Goal: Information Seeking & Learning: Learn about a topic

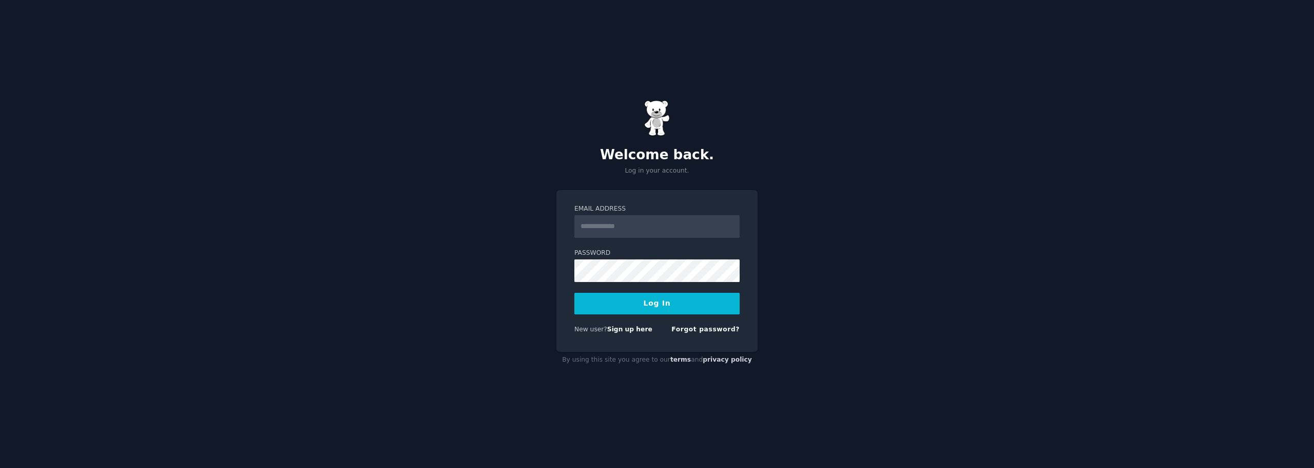
click at [584, 224] on input "Email Address" at bounding box center [656, 226] width 165 height 23
type input "**********"
click at [574, 293] on button "Log In" at bounding box center [656, 304] width 165 height 22
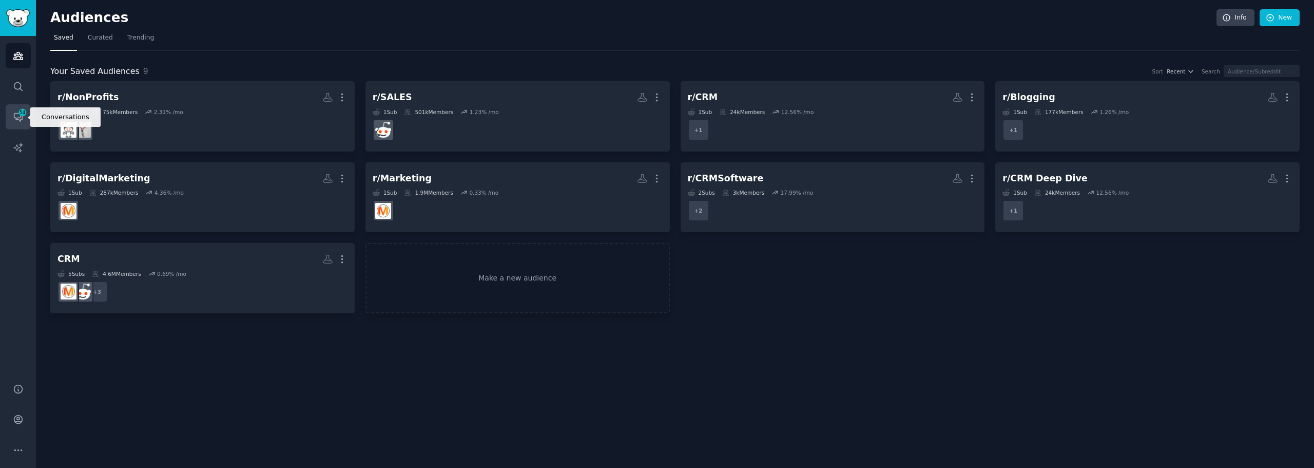
click at [17, 115] on icon "Sidebar" at bounding box center [18, 116] width 11 height 11
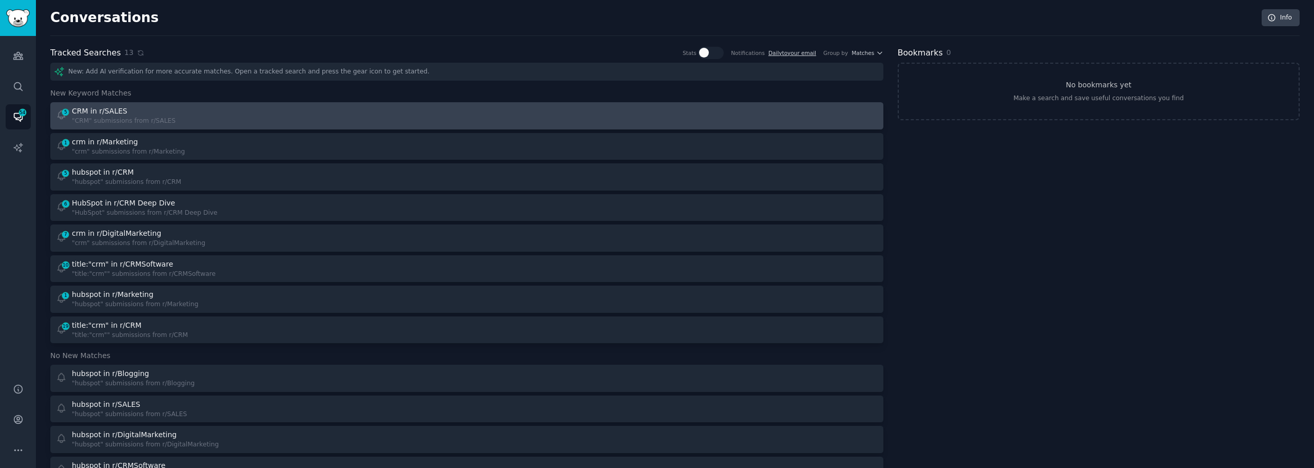
click at [173, 121] on div "5 CRM in r/SALES "CRM" submissions from r/SALES" at bounding box center [258, 116] width 404 height 20
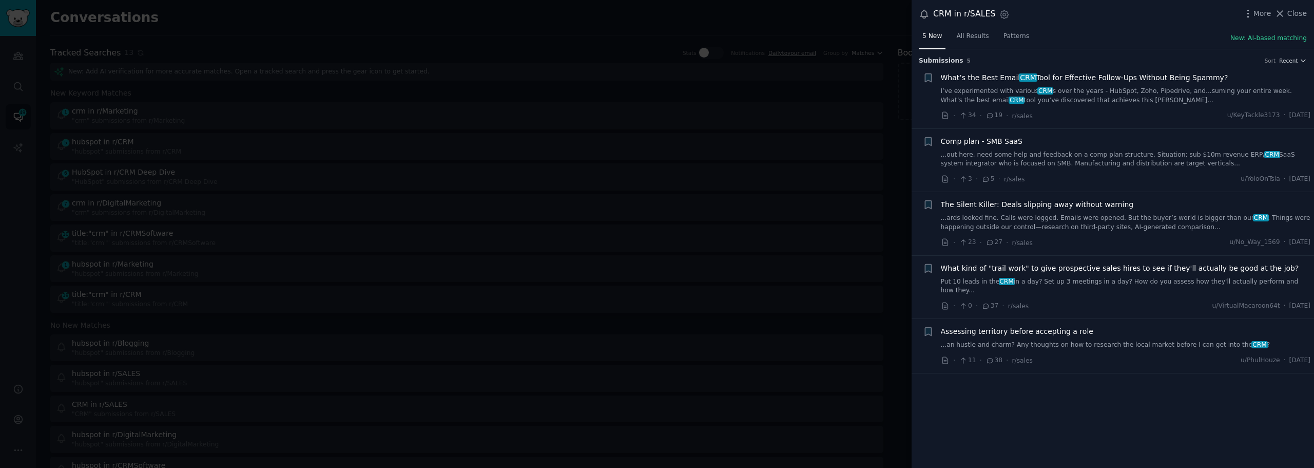
click at [1064, 73] on span "What’s the Best Email CRM Tool for Effective Follow-Ups Without Being Spammy?" at bounding box center [1084, 77] width 287 height 11
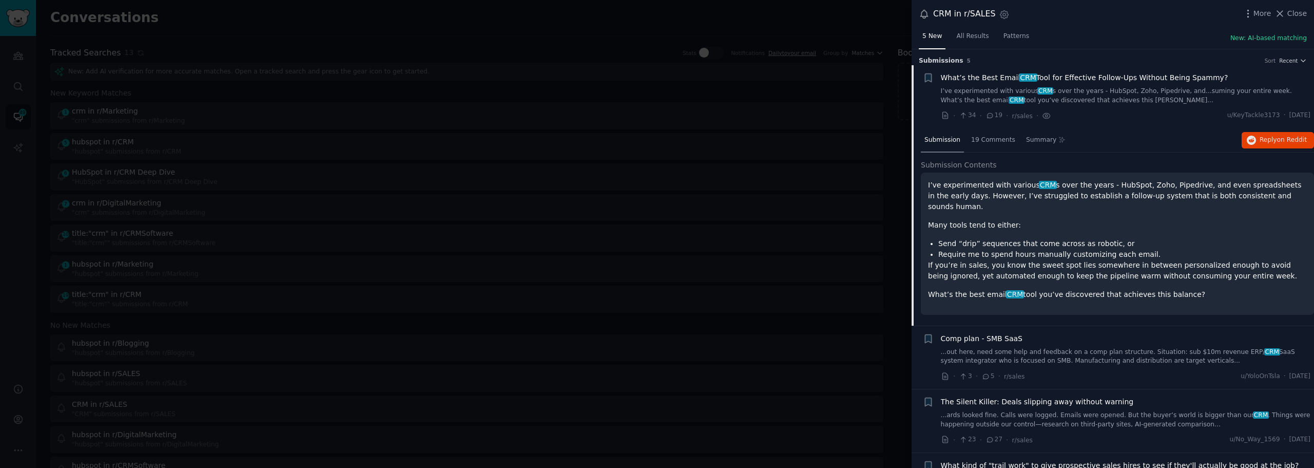
scroll to position [16, 0]
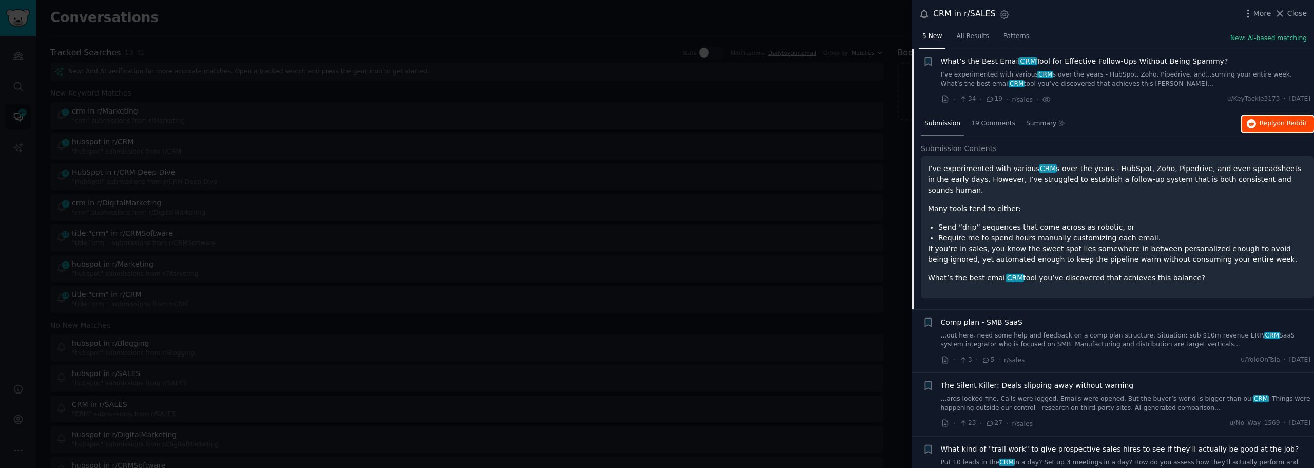
click at [1286, 124] on span "on Reddit" at bounding box center [1292, 123] width 30 height 7
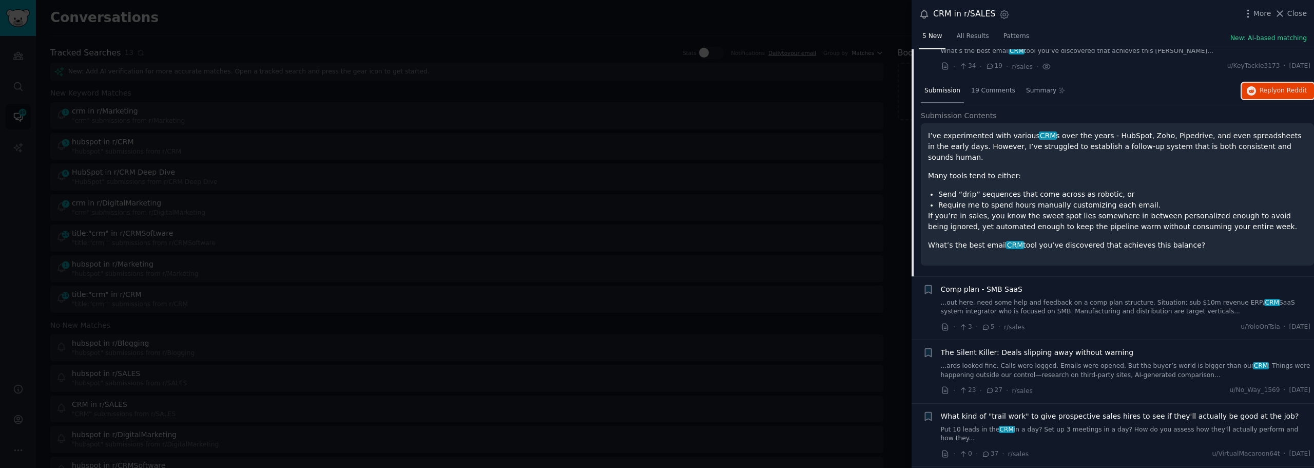
scroll to position [82, 0]
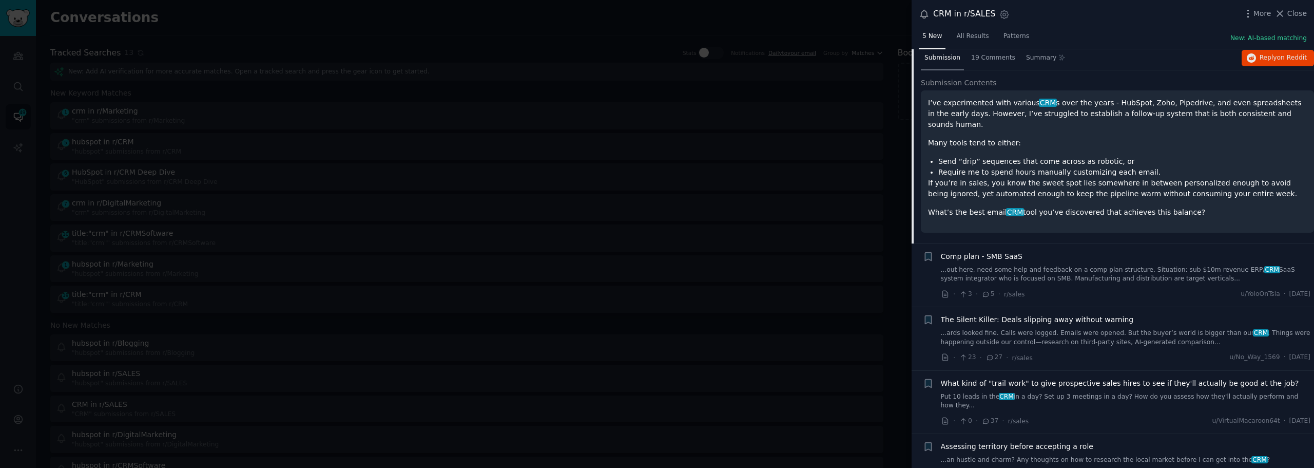
click at [969, 314] on span "The Silent Killer: Deals slipping away without warning" at bounding box center [1037, 319] width 193 height 11
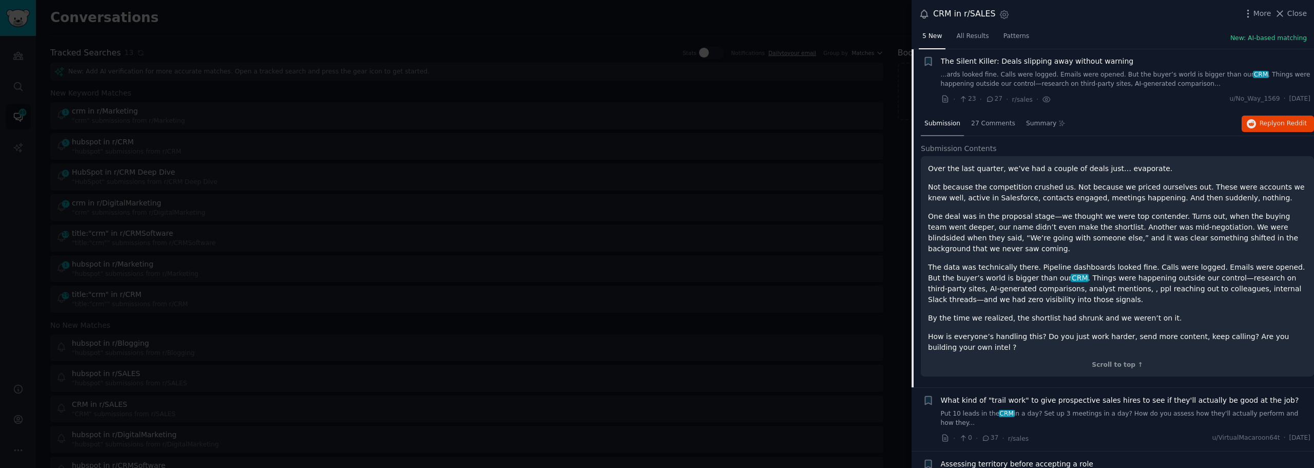
scroll to position [161, 0]
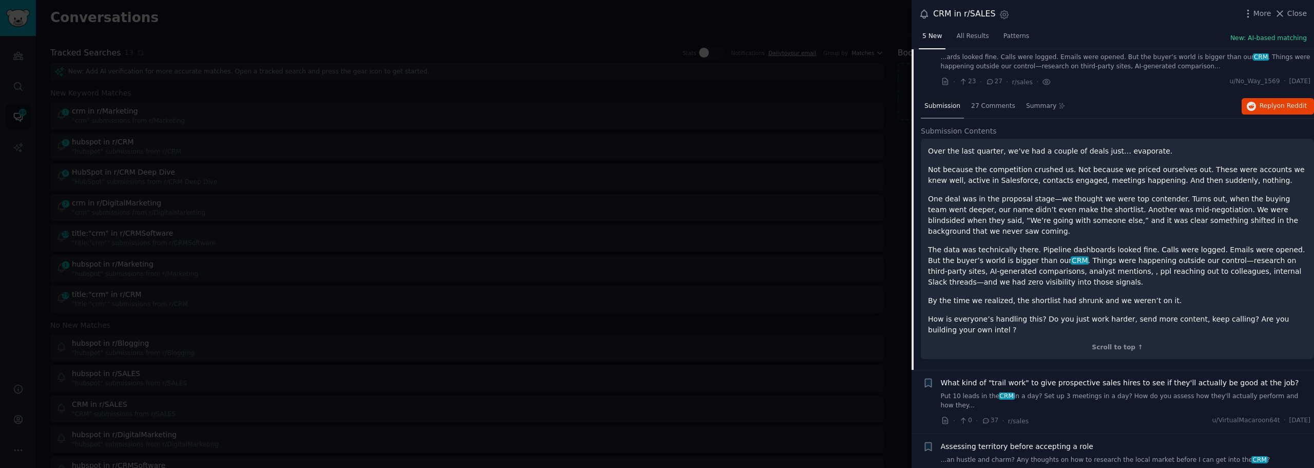
click at [279, 174] on div at bounding box center [657, 234] width 1314 height 468
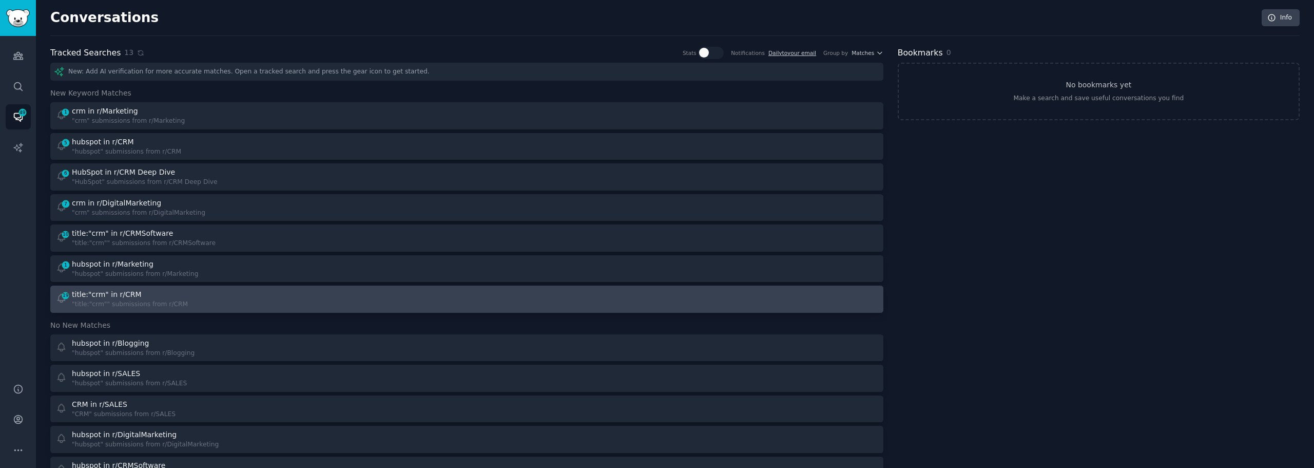
click at [116, 301] on div ""title:"crm"" submissions from r/CRM" at bounding box center [130, 304] width 116 height 9
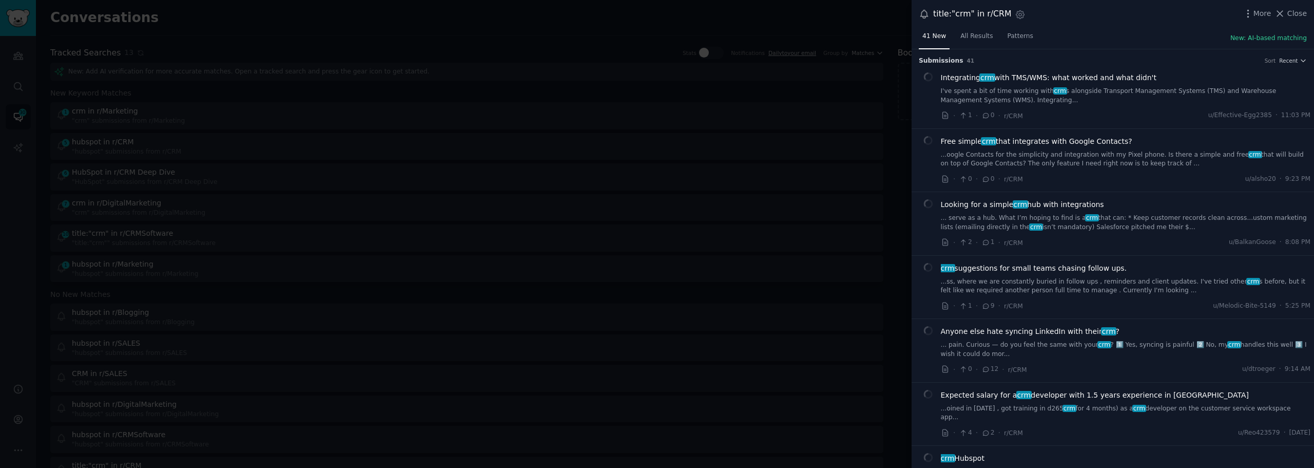
click at [33, 221] on div at bounding box center [657, 234] width 1314 height 468
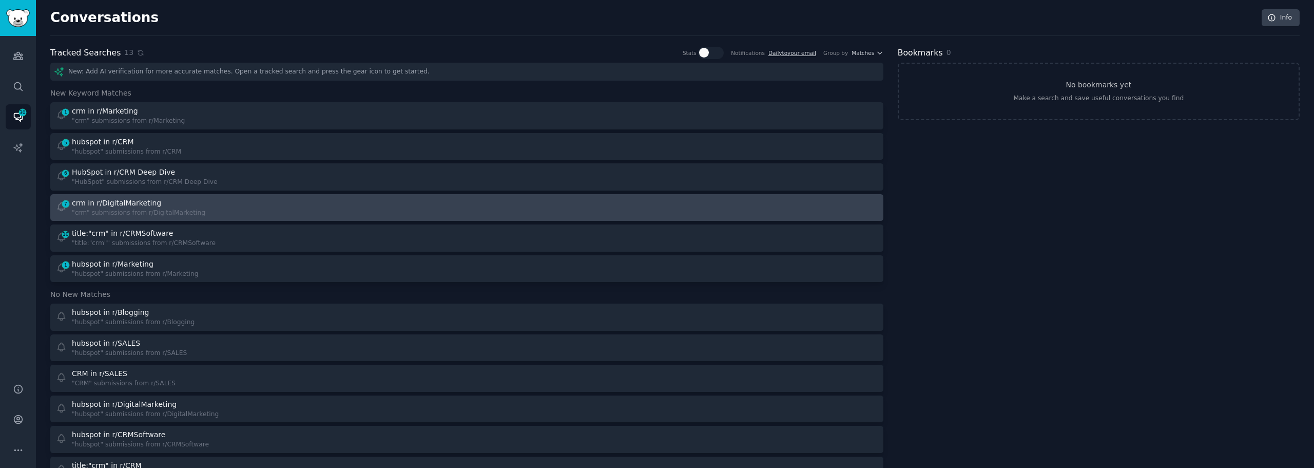
click at [99, 218] on link "7 crm in r/DigitalMarketing "crm" submissions from r/DigitalMarketing" at bounding box center [466, 207] width 833 height 27
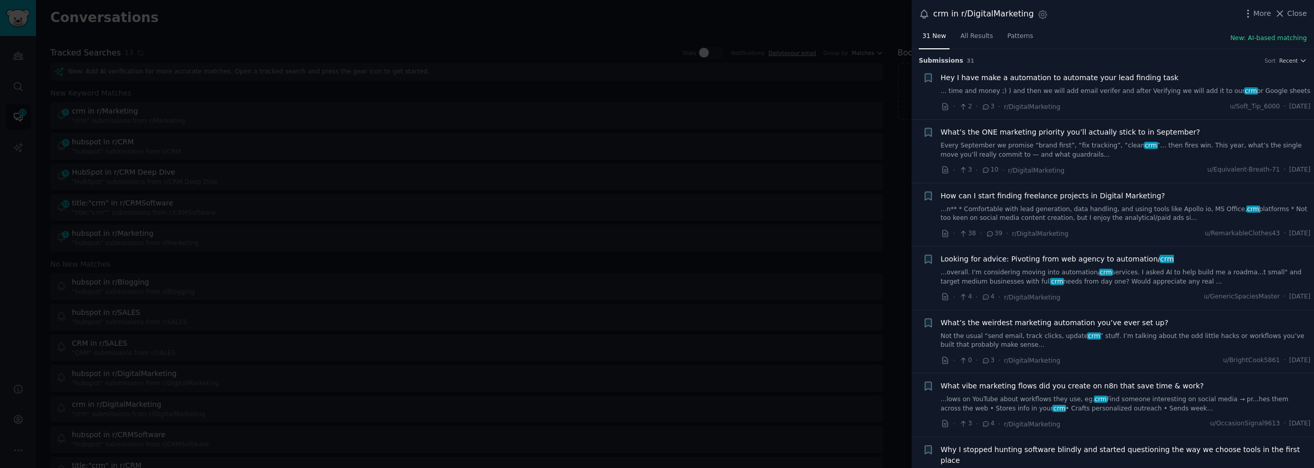
click at [976, 134] on span "What’s the ONE marketing priority you’ll actually stick to in September?" at bounding box center [1071, 132] width 260 height 11
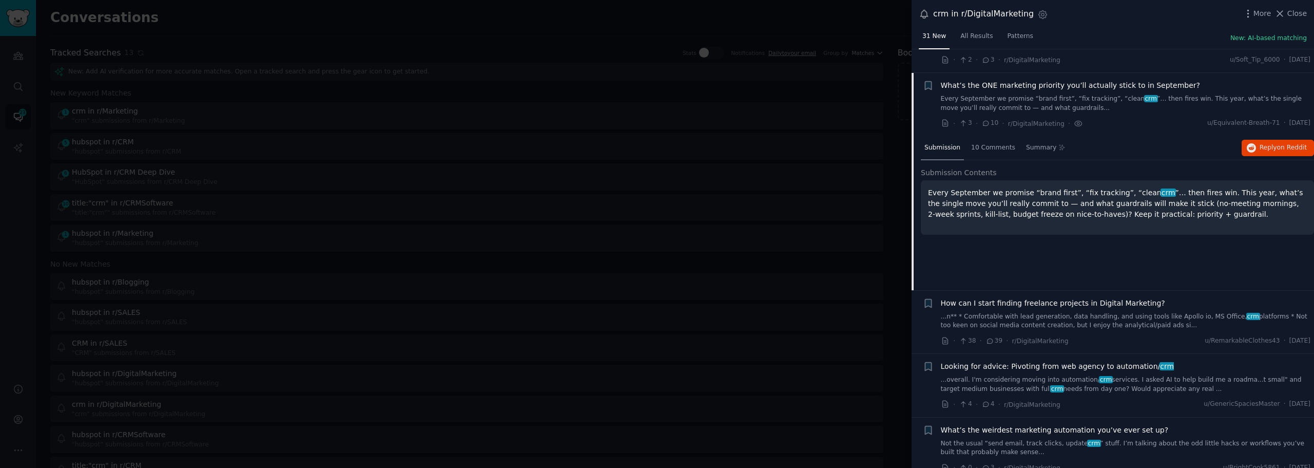
scroll to position [71, 0]
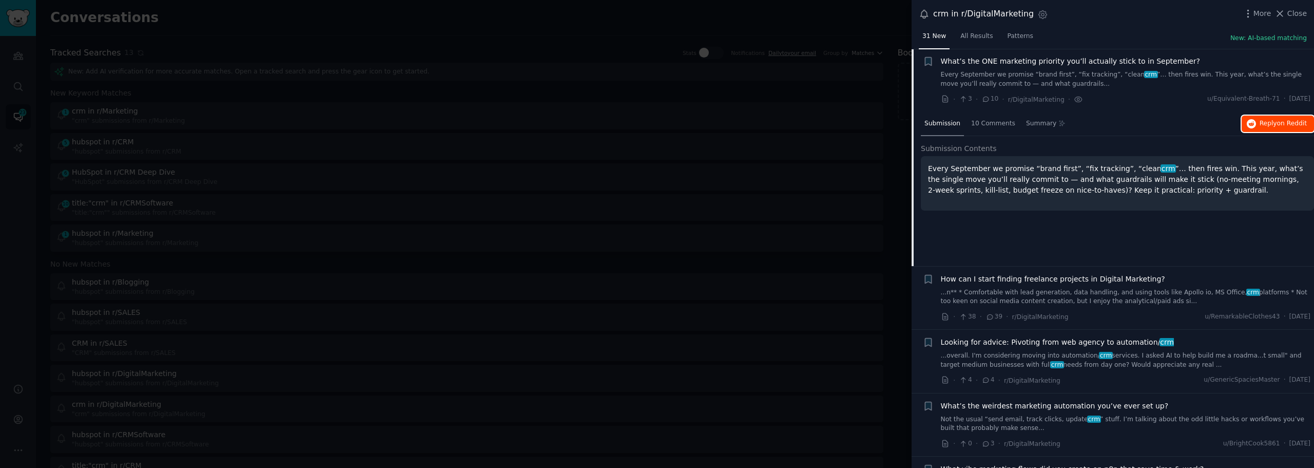
click at [1254, 127] on icon "button" at bounding box center [1251, 123] width 9 height 9
